Goal: Task Accomplishment & Management: Complete application form

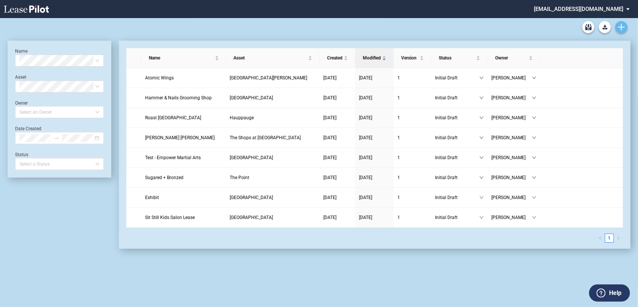
click at [623, 29] on icon "Create new document" at bounding box center [621, 27] width 7 height 7
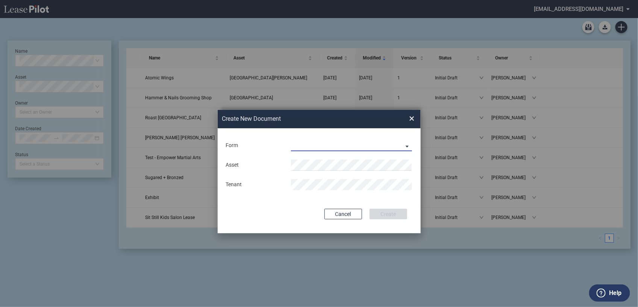
click at [405, 142] on md-select "Long Retail Lease Long Retail Lease Santana Row Long Retail Lease Hoboken Long …" at bounding box center [351, 145] width 121 height 11
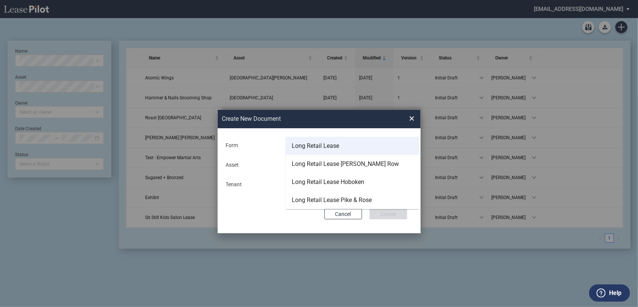
click at [326, 146] on div "Long Retail Lease" at bounding box center [315, 146] width 47 height 8
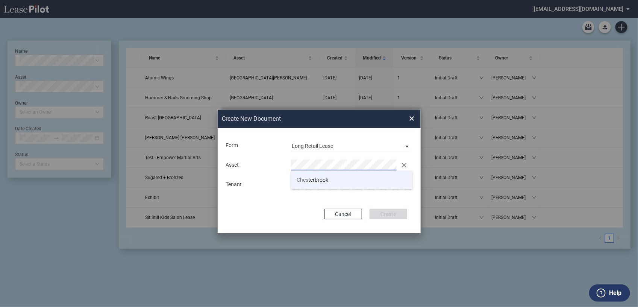
click at [320, 180] on span "Ches terbrook" at bounding box center [313, 180] width 32 height 6
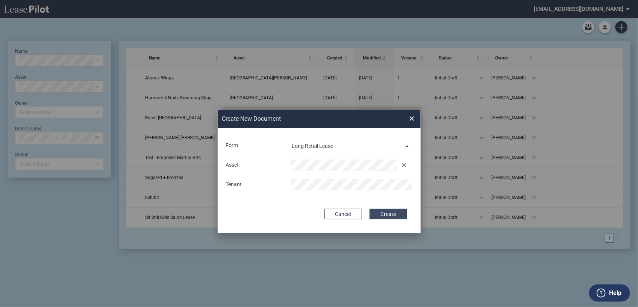
click at [391, 215] on button "Create" at bounding box center [389, 214] width 38 height 11
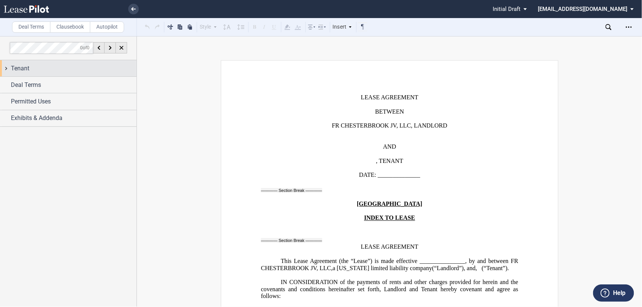
click at [5, 67] on div "Tenant" at bounding box center [68, 68] width 136 height 16
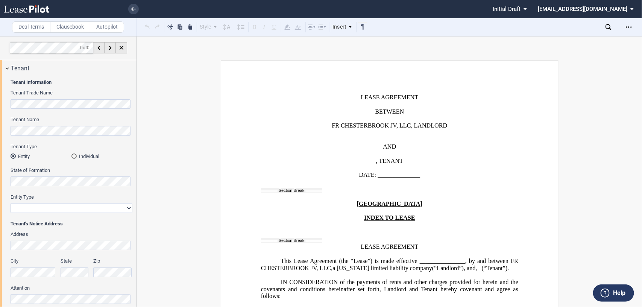
scroll to position [85, 0]
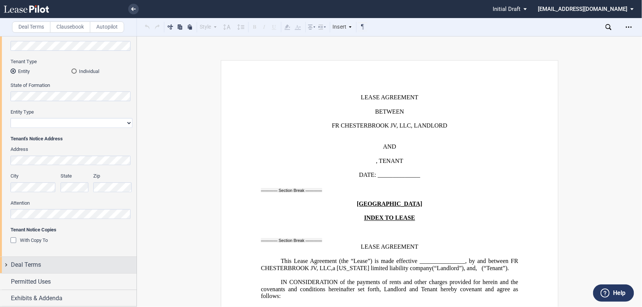
click at [6, 263] on div "Deal Terms" at bounding box center [68, 265] width 136 height 16
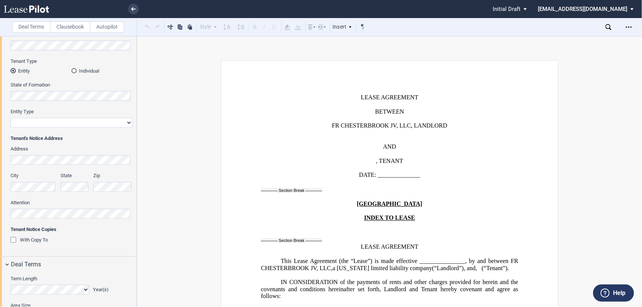
scroll to position [722, 0]
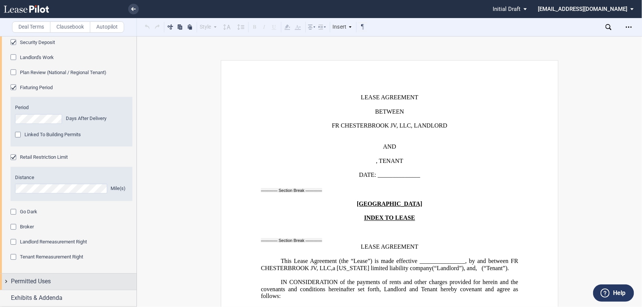
click at [5, 280] on div "Permitted Uses" at bounding box center [68, 281] width 136 height 16
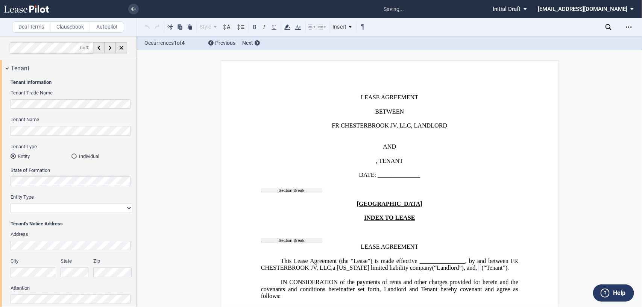
scroll to position [121, 0]
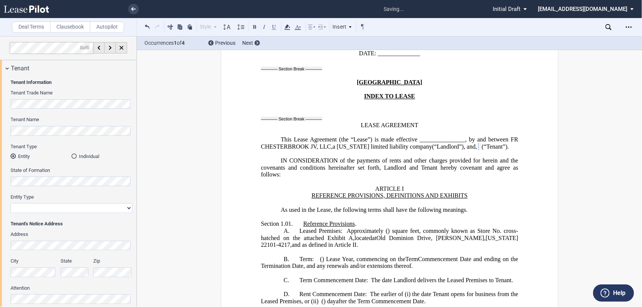
click at [51, 207] on select "Corporation Limited Liability Company General Partnership Limited Partnership O…" at bounding box center [72, 208] width 122 height 10
select select "limited liability company"
click at [11, 203] on select "Corporation Limited Liability Company General Partnership Limited Partnership O…" at bounding box center [72, 208] width 122 height 10
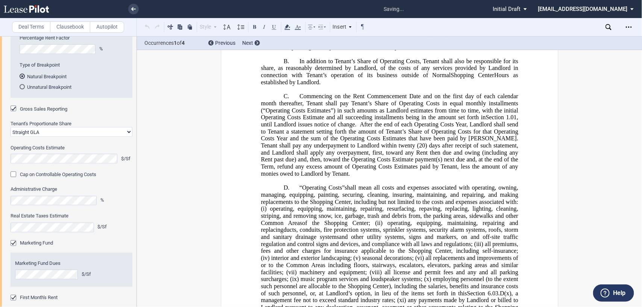
scroll to position [3798, 0]
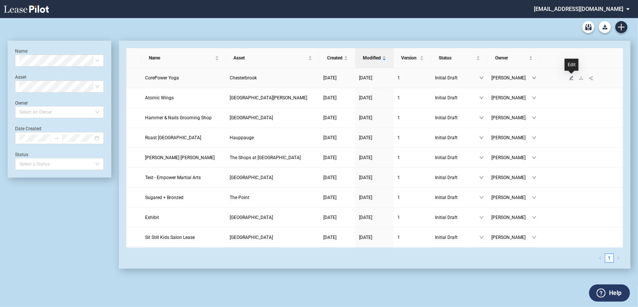
click at [570, 79] on icon "edit" at bounding box center [571, 78] width 5 height 5
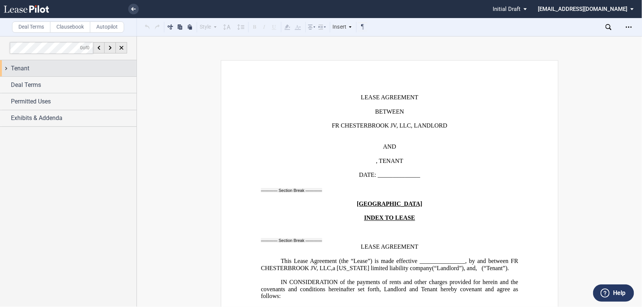
click at [6, 66] on div "Tenant" at bounding box center [68, 68] width 136 height 16
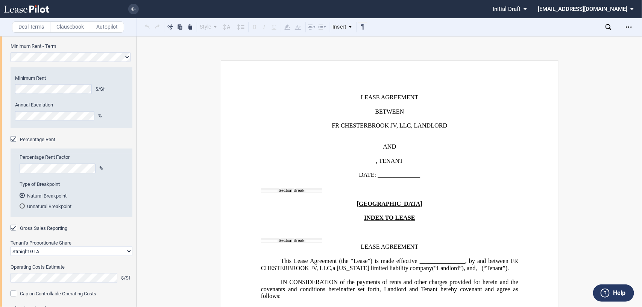
scroll to position [415, 0]
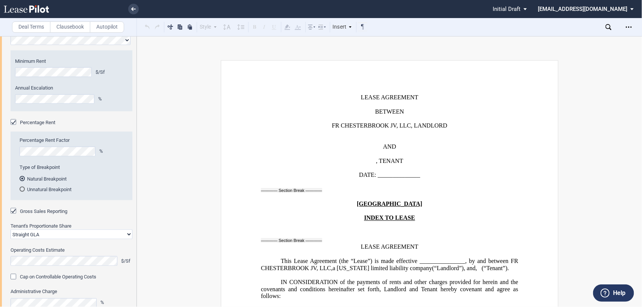
click at [12, 121] on div "Percentage Rent" at bounding box center [15, 123] width 8 height 8
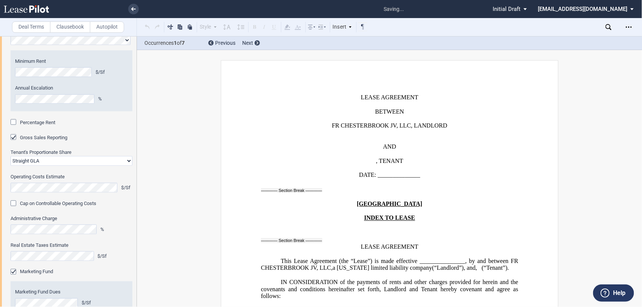
scroll to position [397, 0]
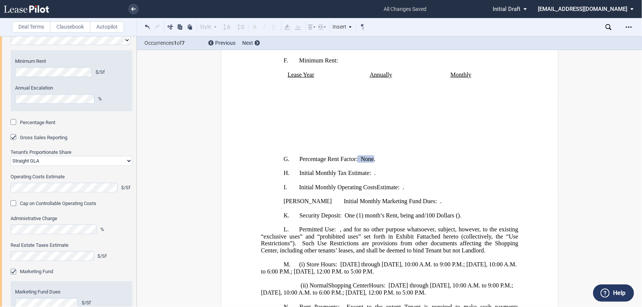
click at [14, 203] on div "Cap on Controllable Operating Costs" at bounding box center [15, 204] width 8 height 8
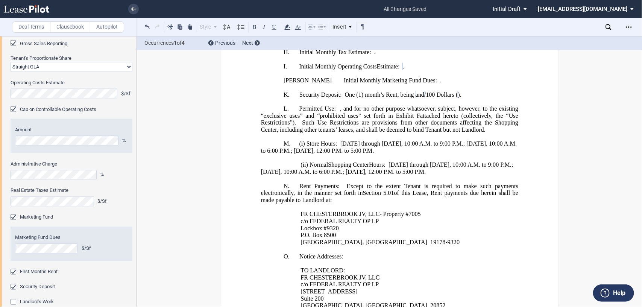
scroll to position [556, 0]
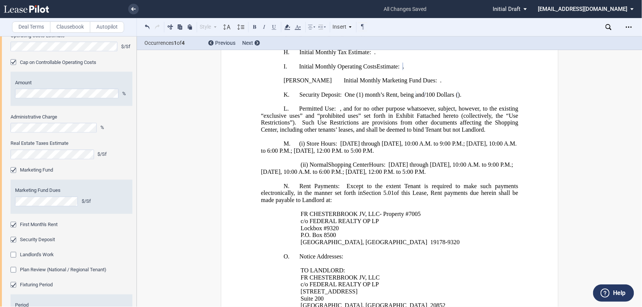
click at [14, 171] on div "Marketing Fund" at bounding box center [15, 171] width 8 height 8
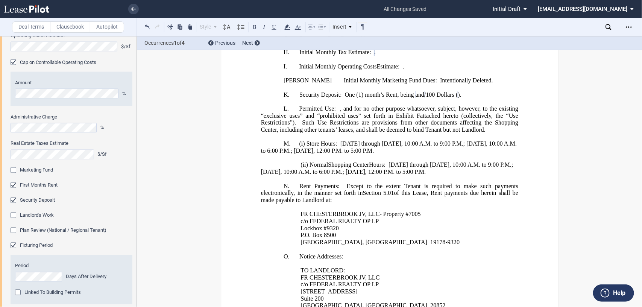
click at [13, 186] on div "First Month's Rent" at bounding box center [15, 186] width 8 height 8
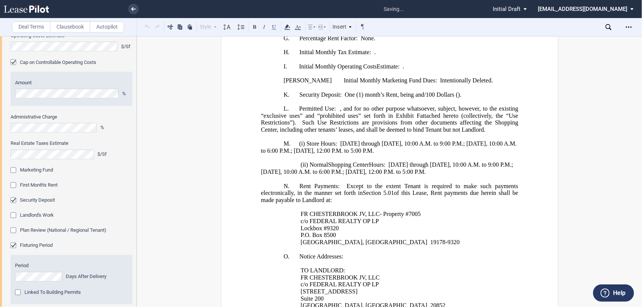
click at [14, 202] on div "Security Deposit" at bounding box center [15, 201] width 8 height 8
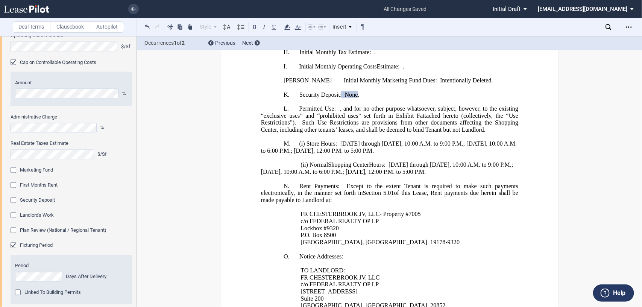
click at [14, 215] on div "Landlord's Work" at bounding box center [15, 216] width 8 height 8
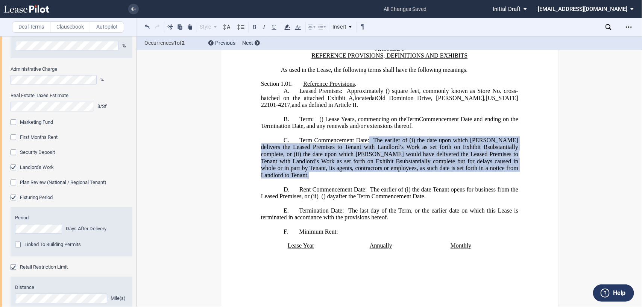
scroll to position [615, 0]
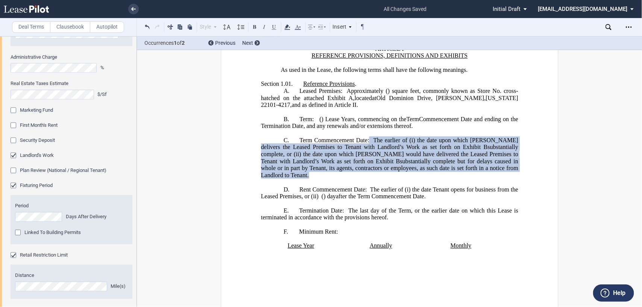
click at [11, 172] on div "Plan Review (National / Regional Tenant)" at bounding box center [15, 172] width 8 height 8
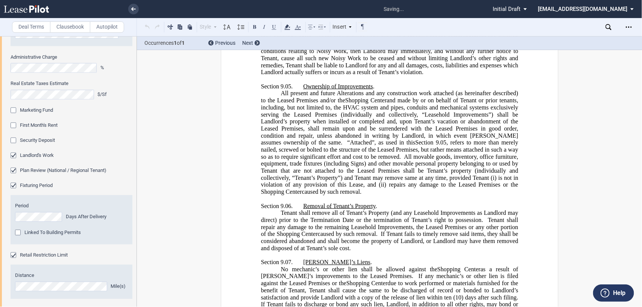
scroll to position [10449, 0]
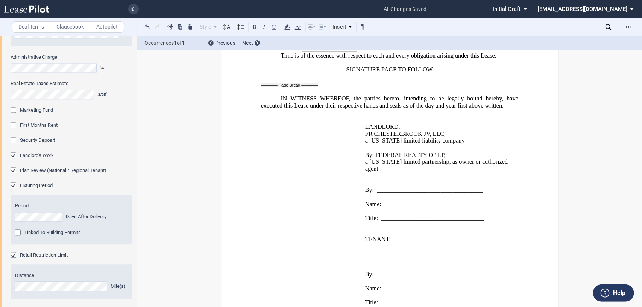
click at [12, 185] on div "Fixturing Period" at bounding box center [15, 187] width 8 height 8
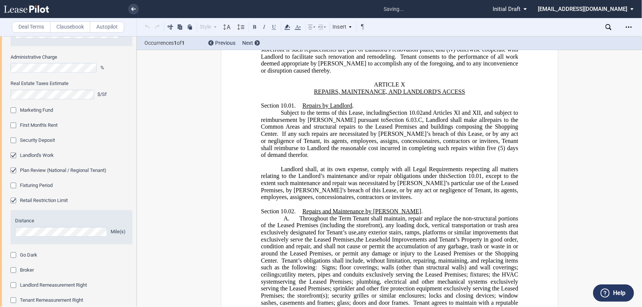
scroll to position [289, 0]
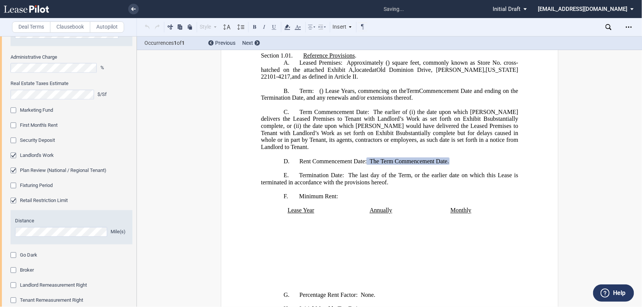
click at [12, 185] on div "Fixturing Period" at bounding box center [15, 187] width 8 height 8
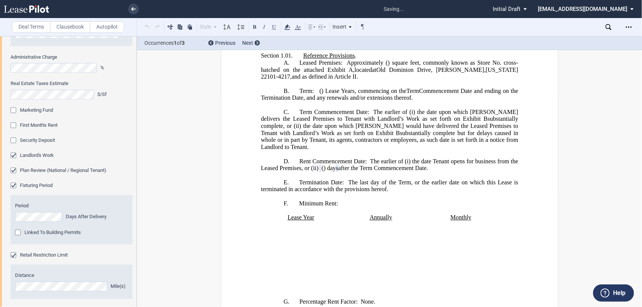
click at [15, 232] on div "Linked To Building Permits" at bounding box center [19, 234] width 8 height 8
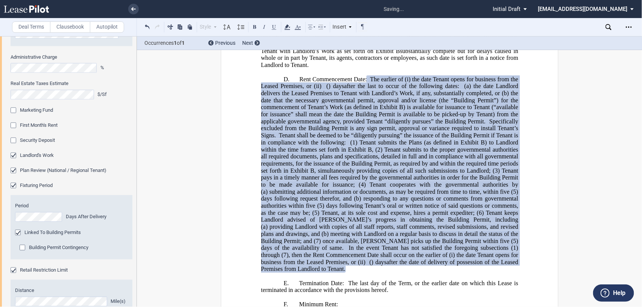
scroll to position [372, 0]
click at [25, 249] on div "Building Permit Contingency" at bounding box center [24, 249] width 8 height 8
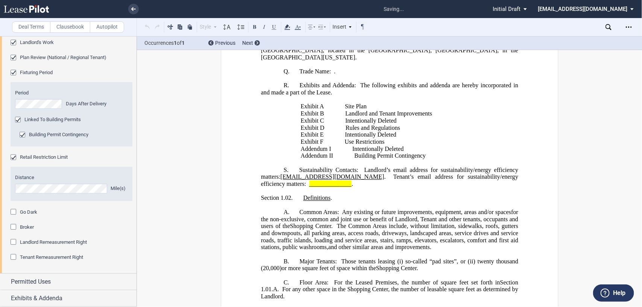
scroll to position [2454, 0]
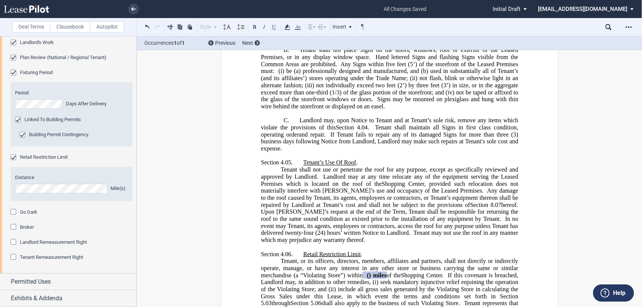
click at [11, 224] on div "Broker" at bounding box center [15, 228] width 8 height 8
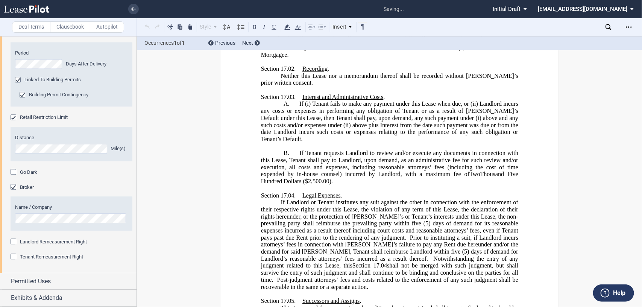
scroll to position [9372, 0]
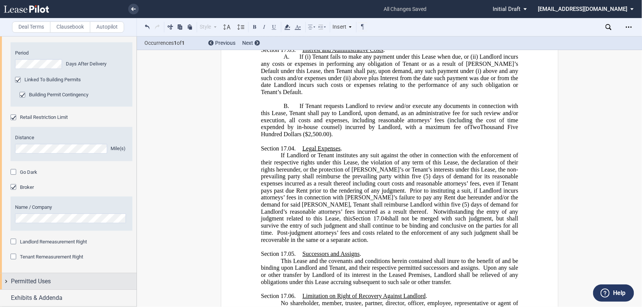
click at [5, 280] on div "Permitted Uses" at bounding box center [68, 281] width 136 height 16
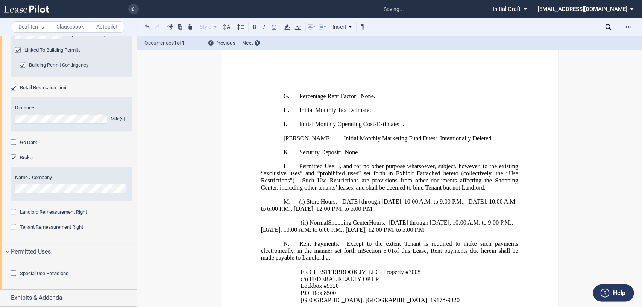
scroll to position [725, 0]
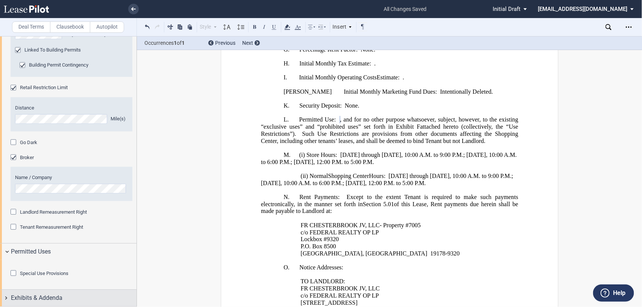
click at [6, 297] on div "Exhibits & Addenda" at bounding box center [68, 297] width 136 height 16
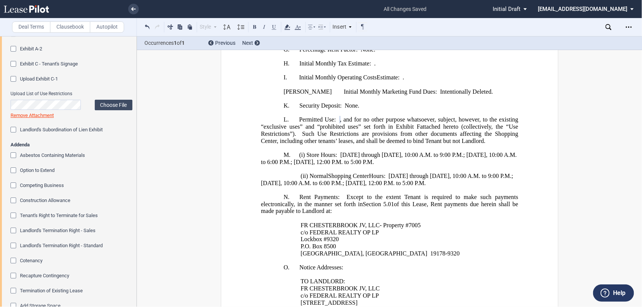
scroll to position [1217, 0]
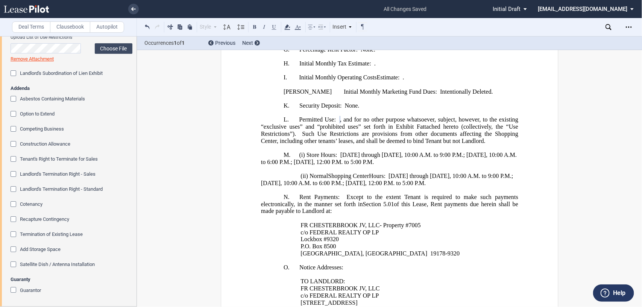
click at [14, 102] on div "Asbestos Containing Materials" at bounding box center [15, 100] width 8 height 8
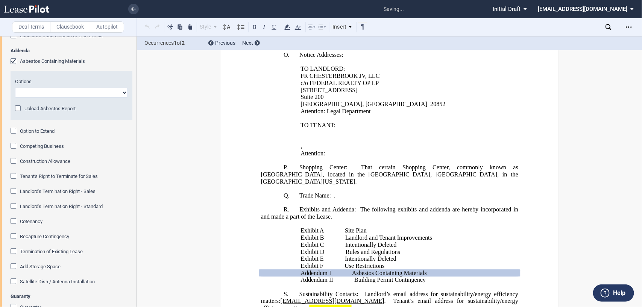
scroll to position [1036, 0]
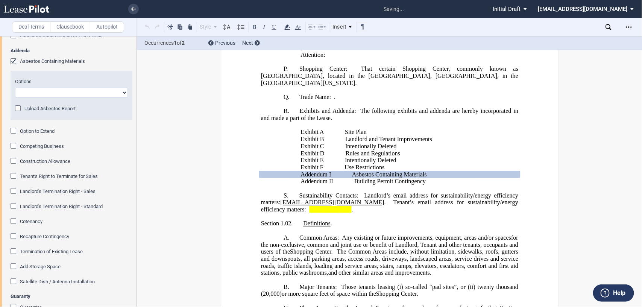
click at [123, 97] on select "Abatement Completed Landlord Will Perform Survey No Survey Required Asbestos Pr…" at bounding box center [71, 93] width 113 height 10
select select "completed"
click at [15, 97] on select "Abatement Completed Landlord Will Perform Survey No Survey Required Asbestos Pr…" at bounding box center [71, 93] width 113 height 10
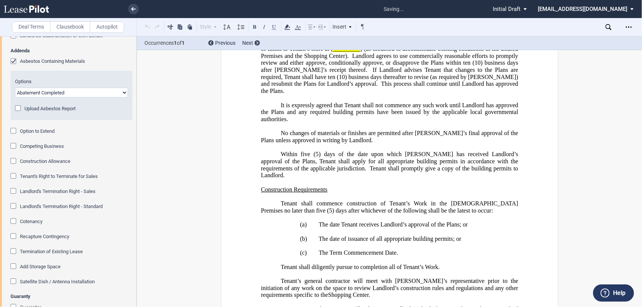
scroll to position [12239, 0]
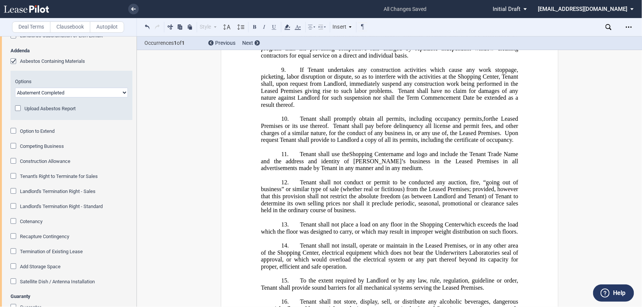
click at [16, 135] on div "Option to Extend" at bounding box center [15, 132] width 8 height 8
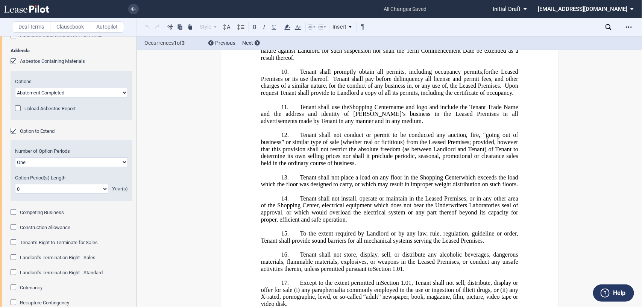
scroll to position [236, 0]
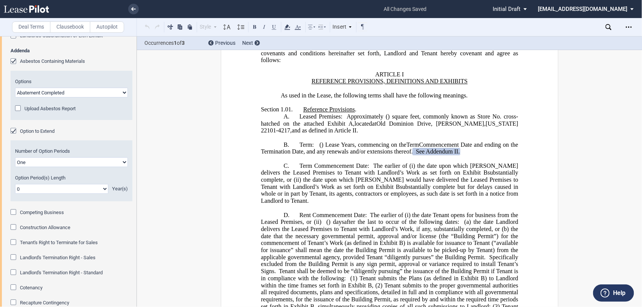
click at [62, 194] on select "0 1 2 3 4 5 6 7 8 9 10 11 12 13 14 15 16 17 18 19 20" at bounding box center [61, 189] width 93 height 10
select select "number:5"
click at [15, 194] on select "0 1 2 3 4 5 6 7 8 9 10 11 12 13 14 15 16 17 18 19 20" at bounding box center [61, 189] width 93 height 10
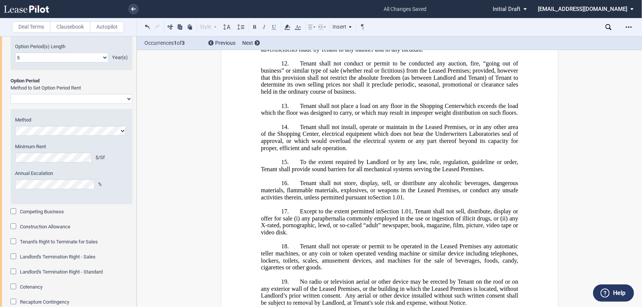
scroll to position [1358, 0]
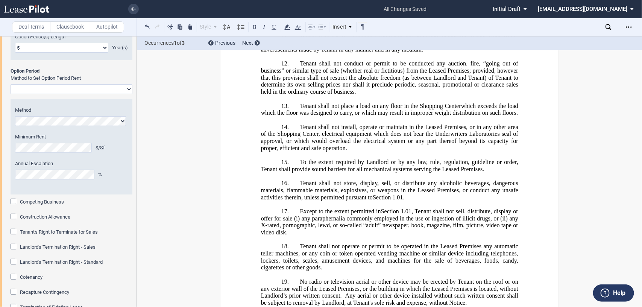
click at [125, 94] on select "Rent Set at Fair Rental Value - Standard Three Broker Method Baseball Arbitrati…" at bounding box center [72, 89] width 122 height 10
click at [11, 94] on select "Rent Set at Fair Rental Value - Standard Three Broker Method Baseball Arbitrati…" at bounding box center [72, 89] width 122 height 10
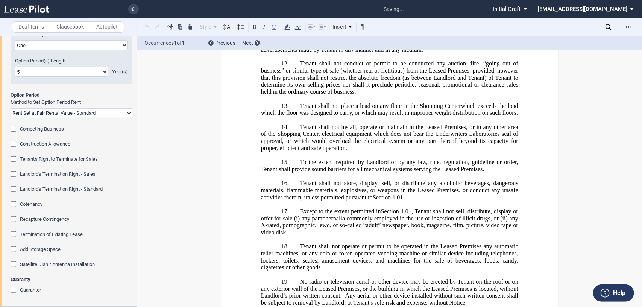
scroll to position [12553, 0]
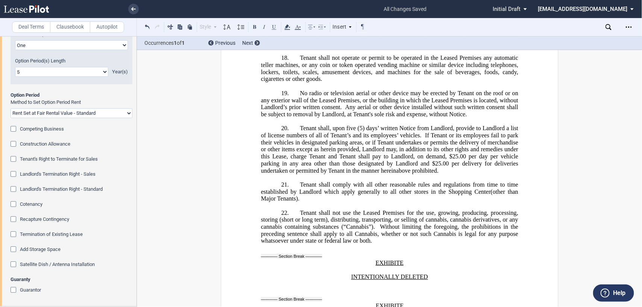
click at [126, 118] on select "Rent Set at Fair Rental Value - Standard Three Broker Method Baseball Arbitrati…" at bounding box center [72, 113] width 122 height 10
select select "fixed"
click at [11, 118] on select "Rent Set at Fair Rental Value - Standard Three Broker Method Baseball Arbitrati…" at bounding box center [72, 113] width 122 height 10
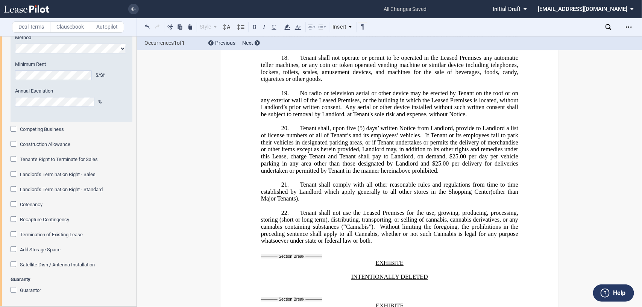
scroll to position [1488, 0]
click at [15, 129] on div "Competing Business" at bounding box center [15, 130] width 8 height 8
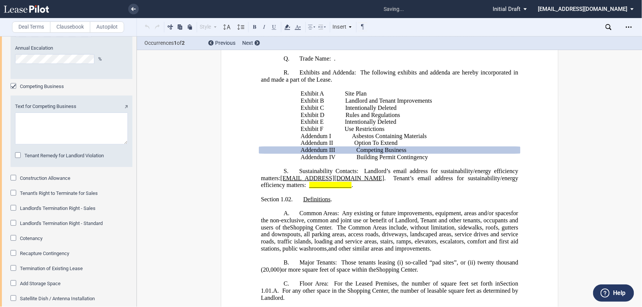
scroll to position [1096, 0]
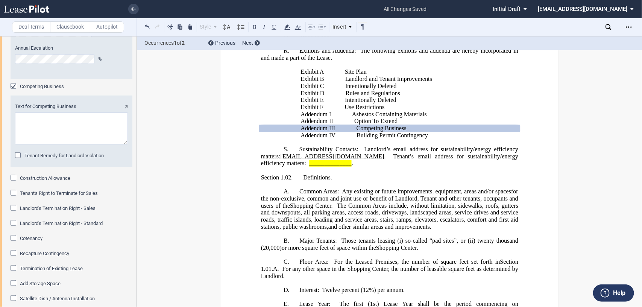
paste textarea "Loremips (d) Sitame co adi el Seddoei, tem (in) Utlabo et doloremag a enimadmi …"
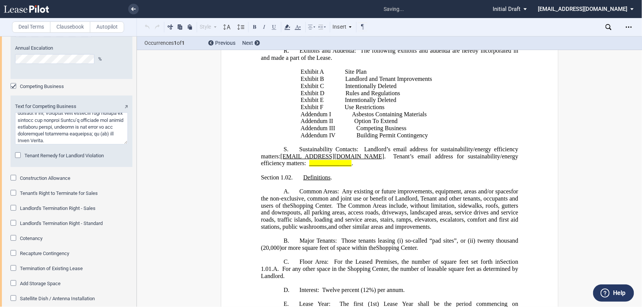
scroll to position [12815, 0]
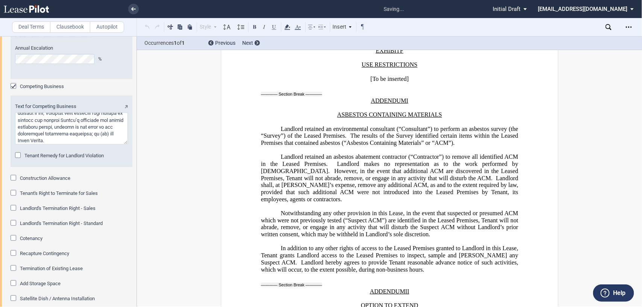
type textarea "Loremips (d) Sitame co adi el Seddoei, tem (in) Utlabo et doloremag a enimadmi …"
drag, startPoint x: 12, startPoint y: 220, endPoint x: 194, endPoint y: 220, distance: 182.3
click at [12, 182] on div "Construction Allowance" at bounding box center [15, 179] width 8 height 8
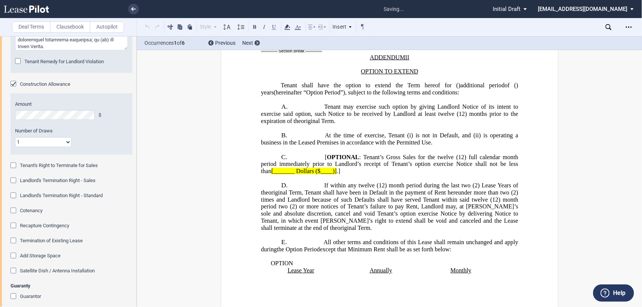
scroll to position [13056, 0]
click at [67, 147] on select "1 Multiple" at bounding box center [43, 142] width 56 height 10
select select "multiple"
click at [15, 147] on select "1 Multiple" at bounding box center [43, 142] width 56 height 10
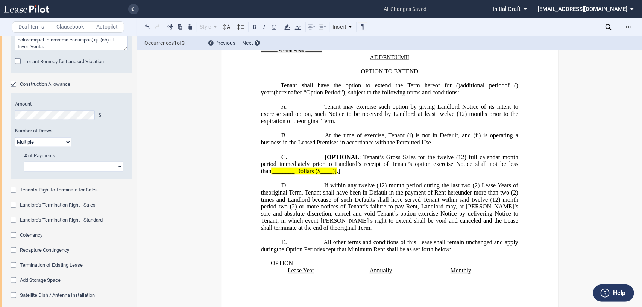
click at [110, 171] on select "2 3 4 5 6 7 8 9" at bounding box center [73, 167] width 99 height 10
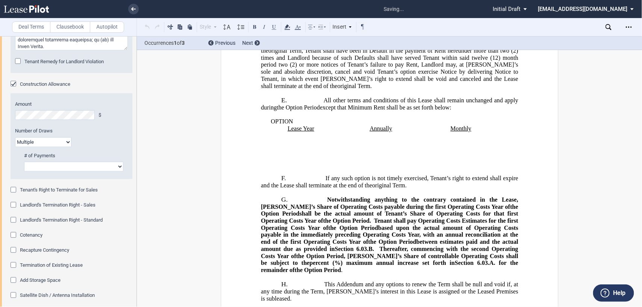
select select "number:2"
click at [24, 171] on select "2 3 4 5 6 7 8 9" at bounding box center [73, 167] width 99 height 10
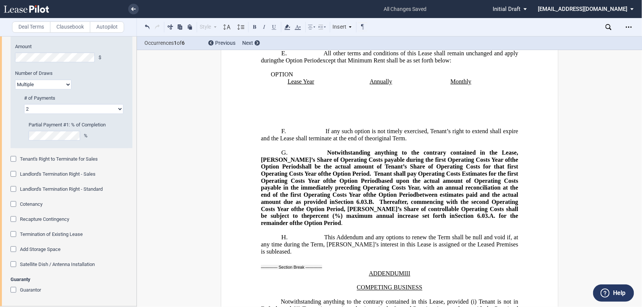
scroll to position [1683, 0]
click at [15, 287] on div "Guarantor" at bounding box center [15, 291] width 8 height 8
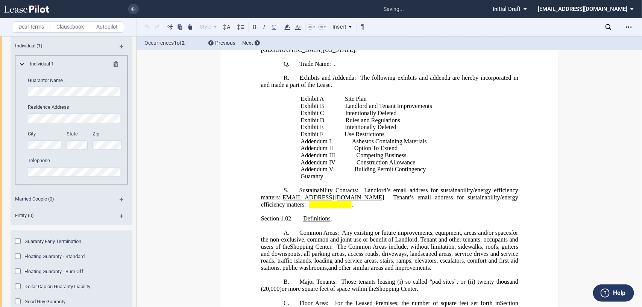
scroll to position [1446, 0]
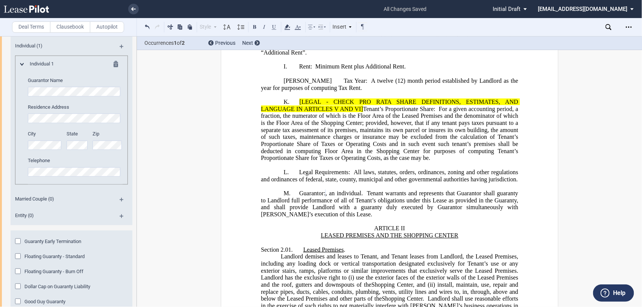
click at [13, 16] on div "Guarantor" at bounding box center [15, 13] width 8 height 8
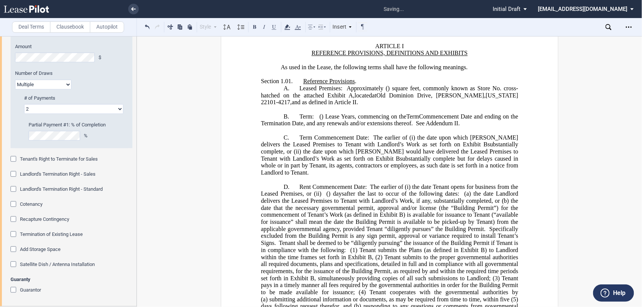
scroll to position [0, 0]
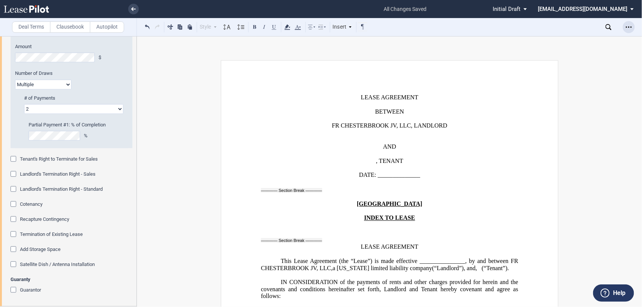
click at [630, 26] on icon "Open Lease options menu" at bounding box center [629, 27] width 6 height 6
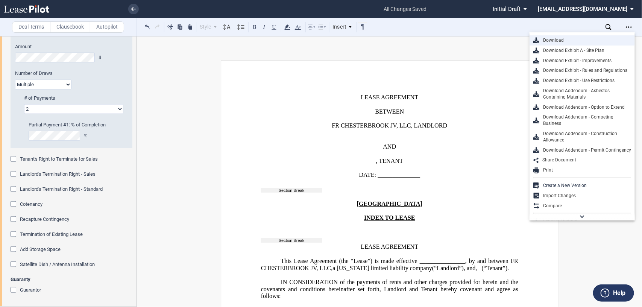
click at [593, 40] on div "Download" at bounding box center [585, 40] width 92 height 6
